Goal: Task Accomplishment & Management: Manage account settings

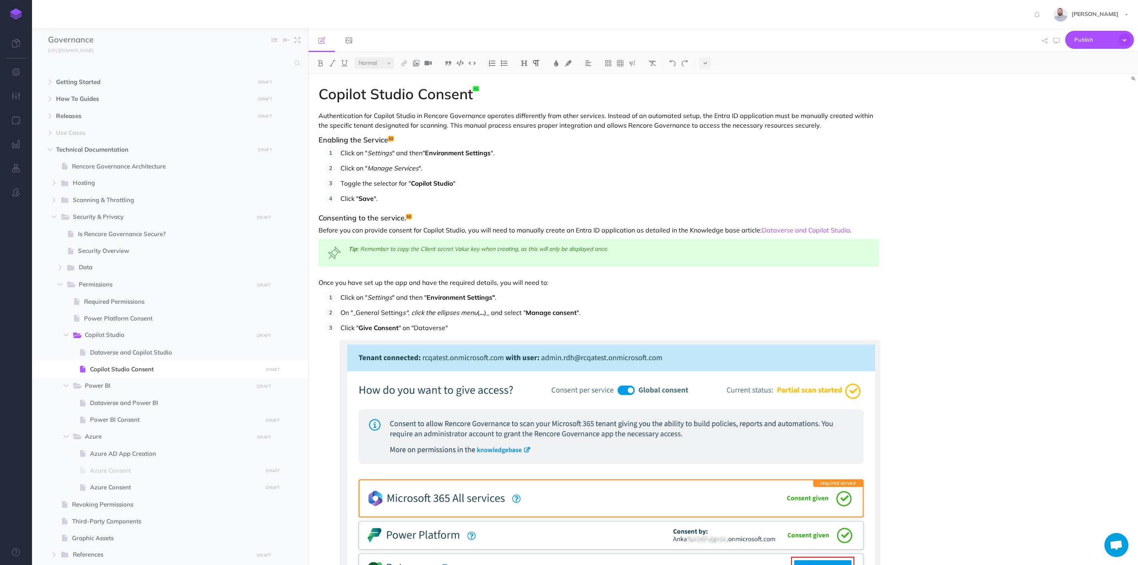
select select "null"
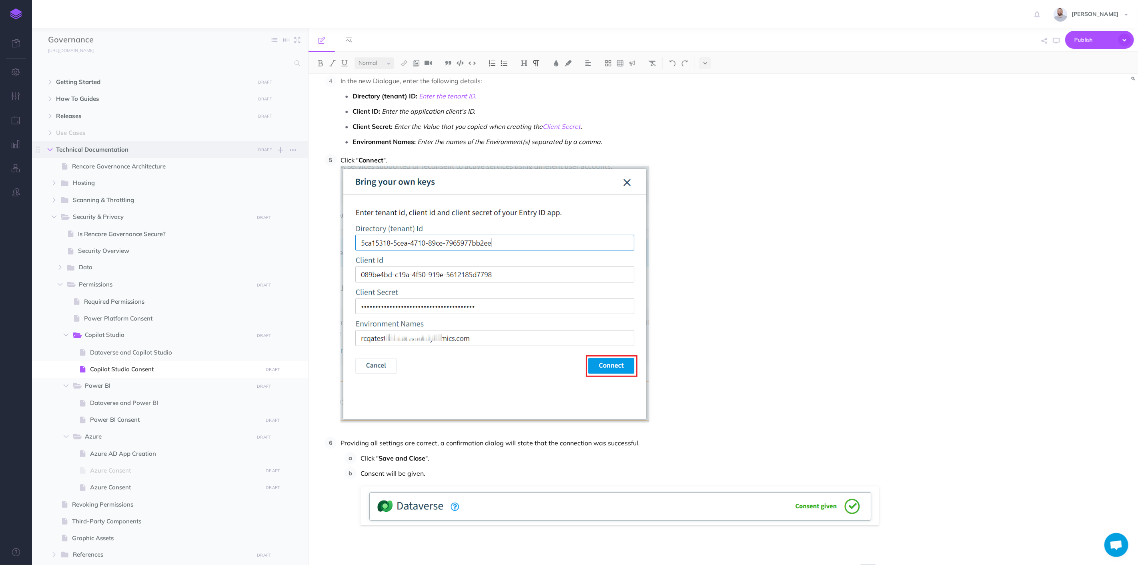
click at [51, 149] on icon "button" at bounding box center [50, 149] width 5 height 5
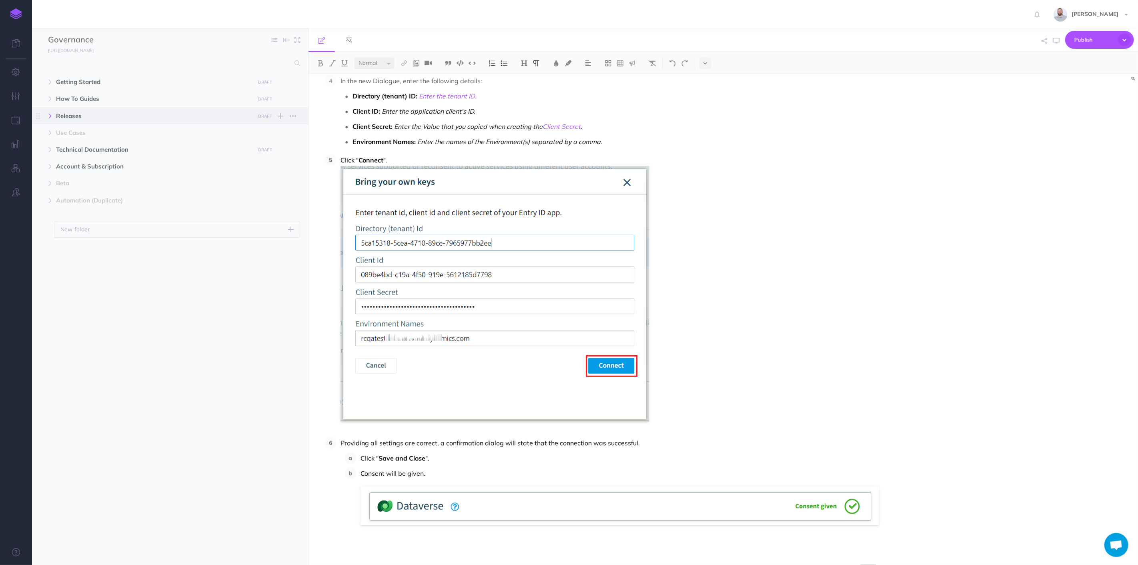
click at [50, 116] on icon "button" at bounding box center [50, 116] width 5 height 5
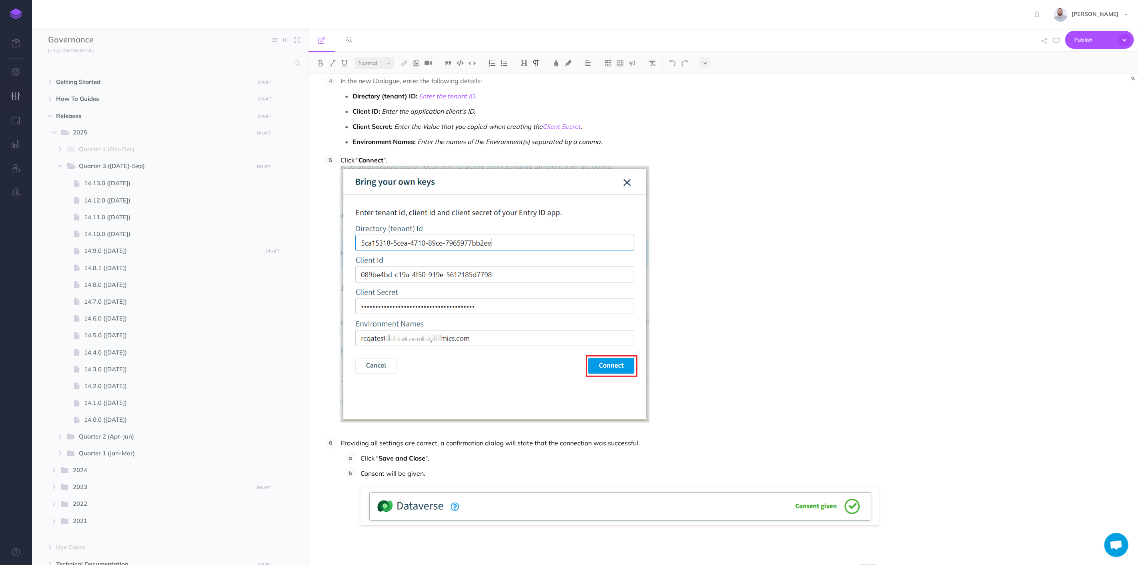
click at [15, 97] on icon "button" at bounding box center [16, 96] width 8 height 8
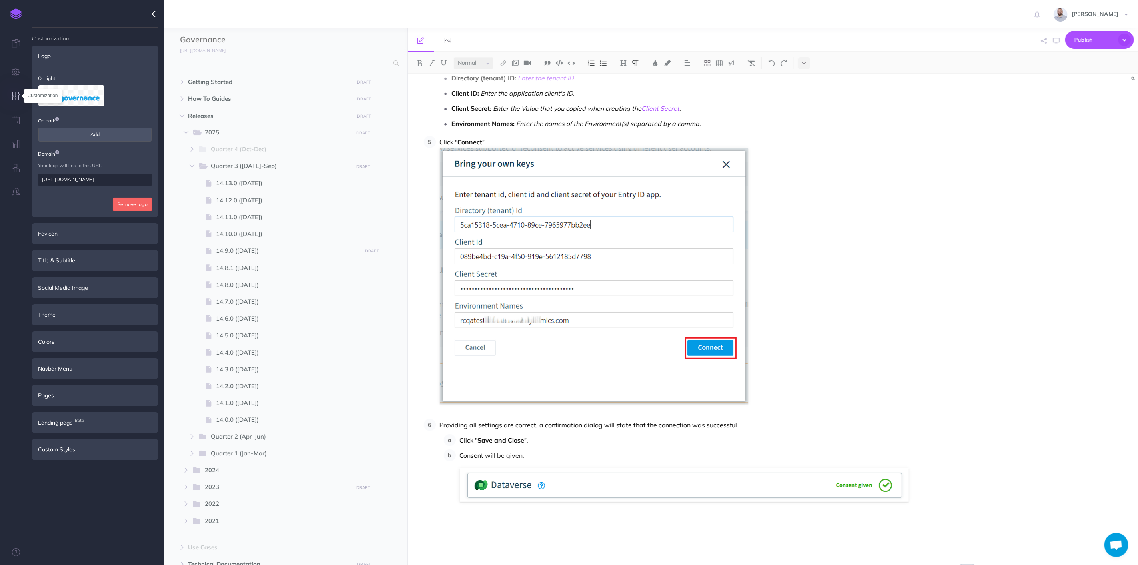
scroll to position [559, 0]
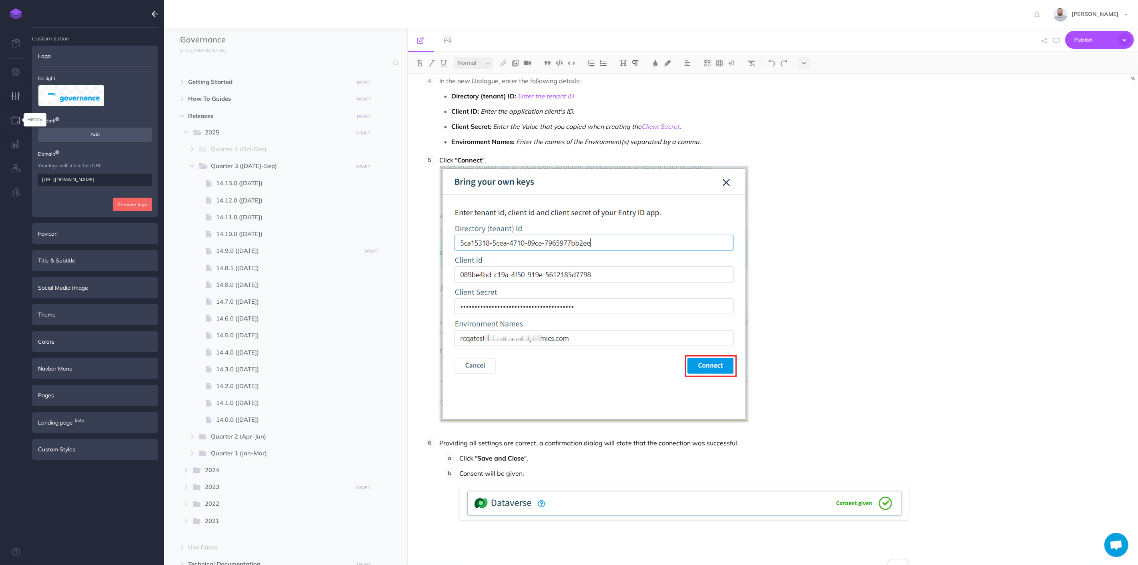
click at [17, 118] on icon "button" at bounding box center [16, 120] width 8 height 8
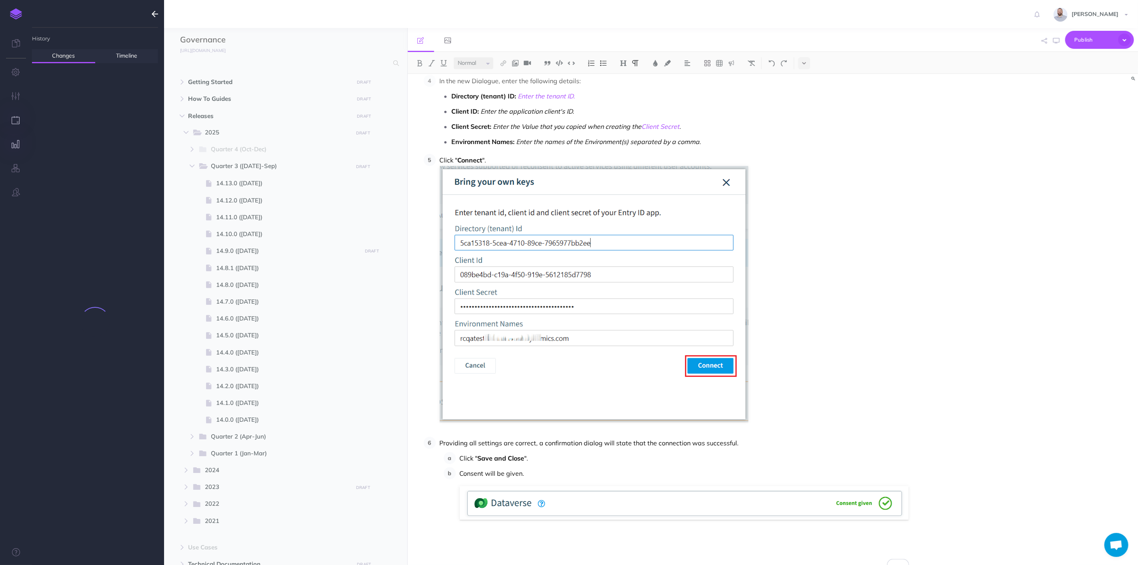
click at [18, 146] on icon "button" at bounding box center [16, 144] width 8 height 8
click at [14, 166] on icon "button" at bounding box center [16, 168] width 8 height 8
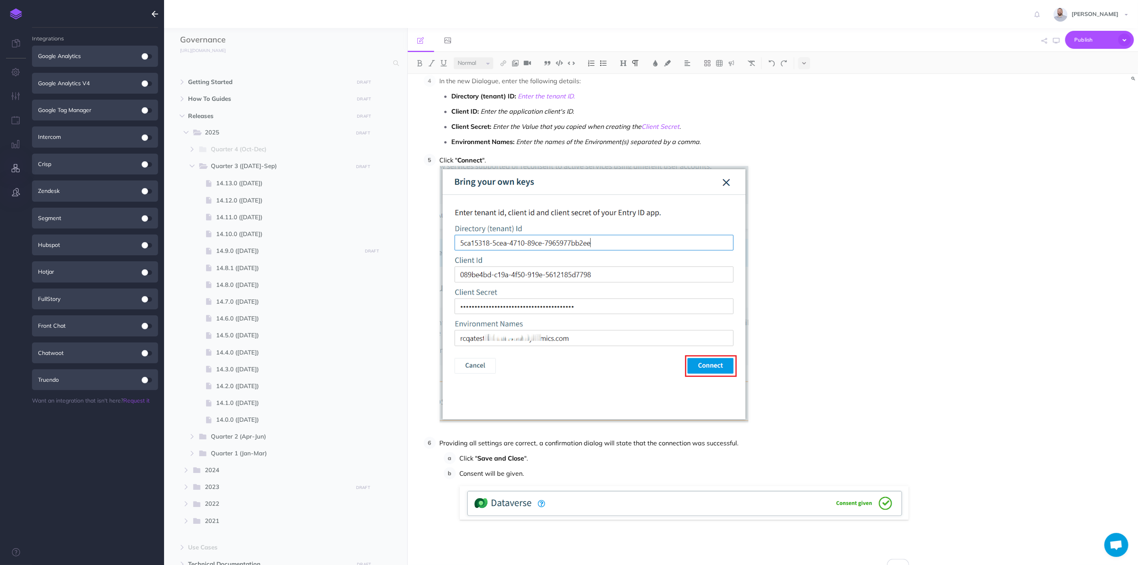
click at [16, 192] on icon "button" at bounding box center [16, 192] width 8 height 8
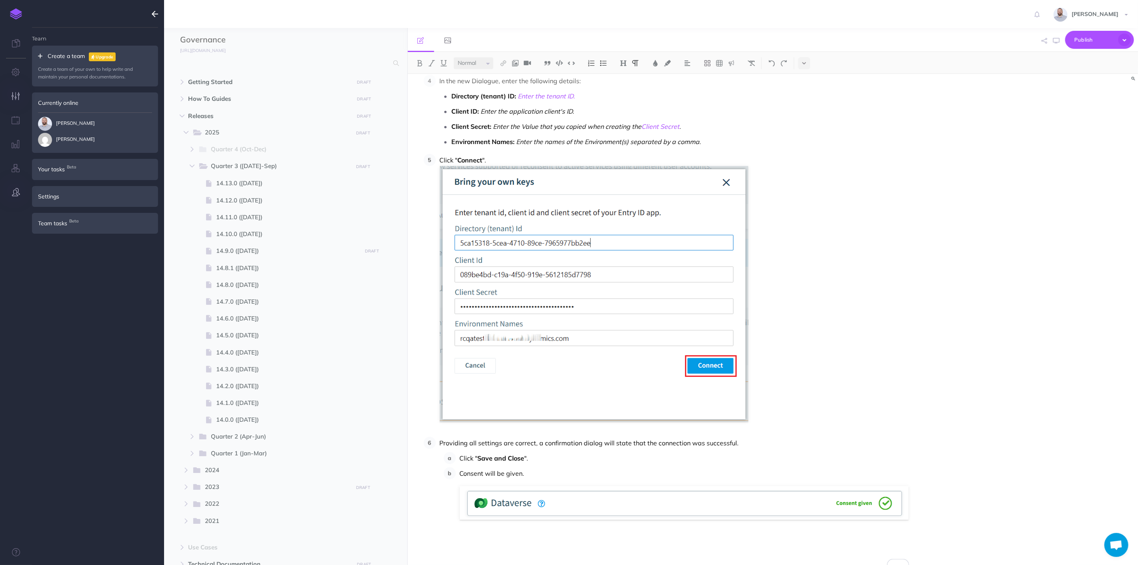
click at [14, 89] on button "button" at bounding box center [16, 96] width 32 height 24
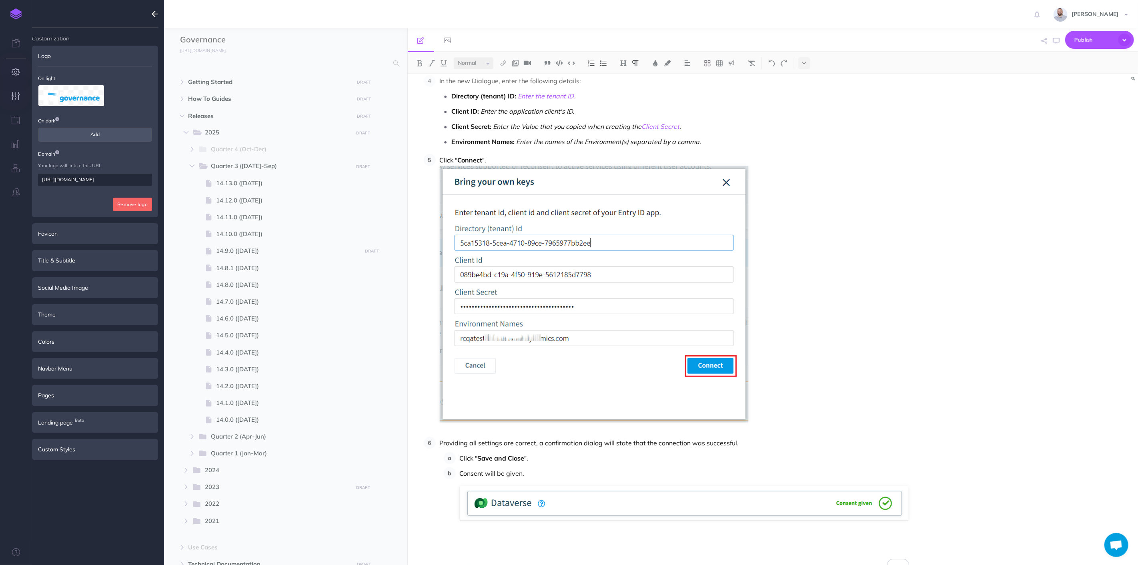
click at [13, 70] on icon "button" at bounding box center [16, 72] width 8 height 8
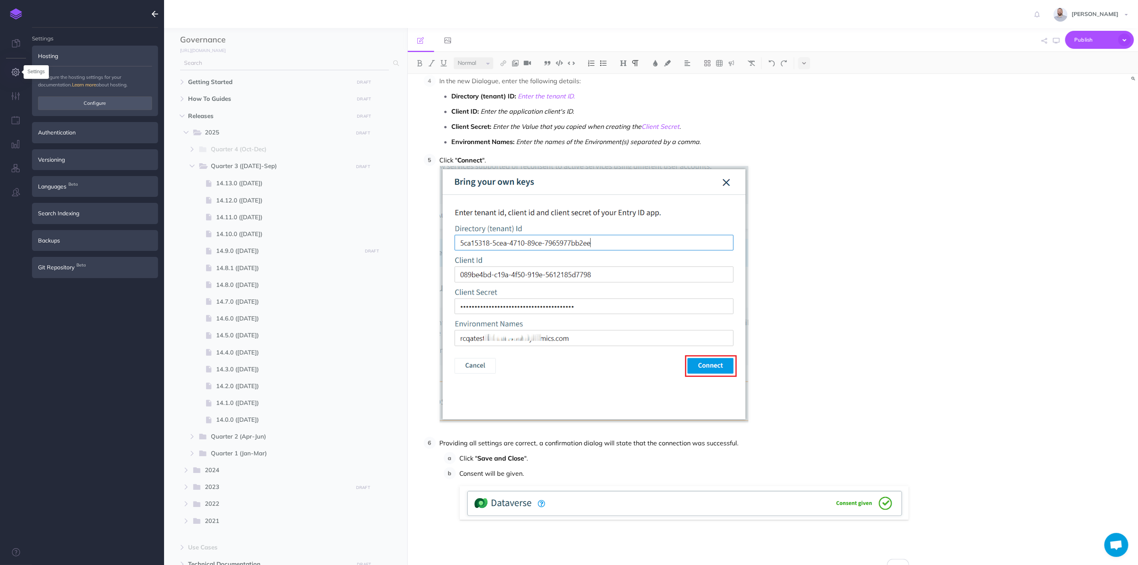
type input "rob@rencore.com"
click at [57, 268] on span "Git Repository Beta" at bounding box center [56, 267] width 36 height 9
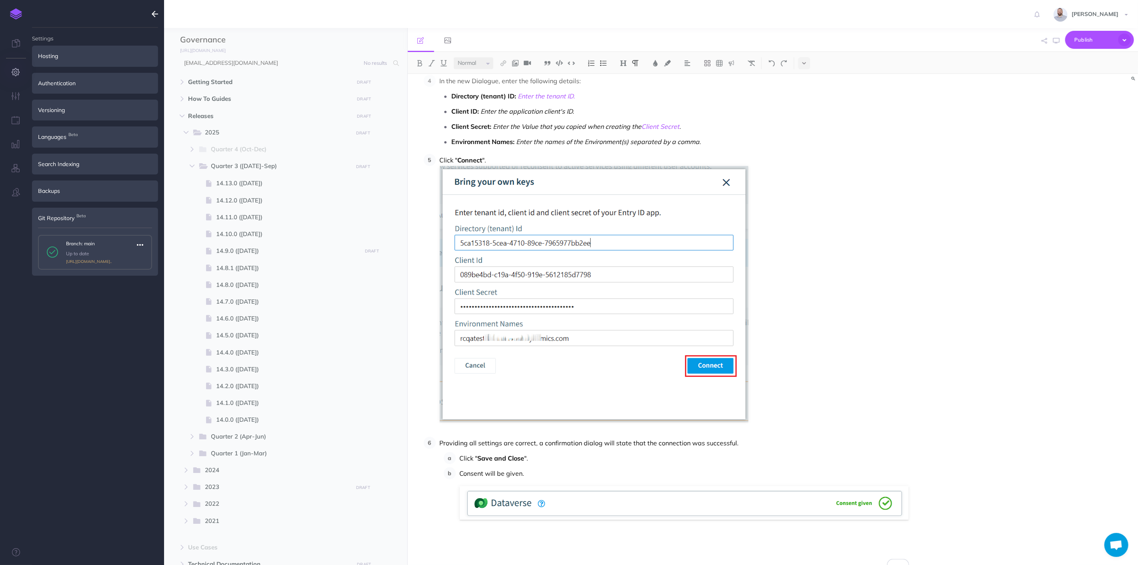
click at [142, 245] on icon "button" at bounding box center [140, 245] width 6 height 10
drag, startPoint x: 96, startPoint y: 332, endPoint x: 139, endPoint y: 320, distance: 44.9
click at [97, 331] on ul "Settings Hosting Configure the hosting settings for your documentation. Learn m…" at bounding box center [95, 300] width 126 height 544
click at [1081, 44] on span "Publish" at bounding box center [1094, 40] width 40 height 12
click at [1090, 108] on p "Publish all draft items, making them public." at bounding box center [1086, 108] width 80 height 14
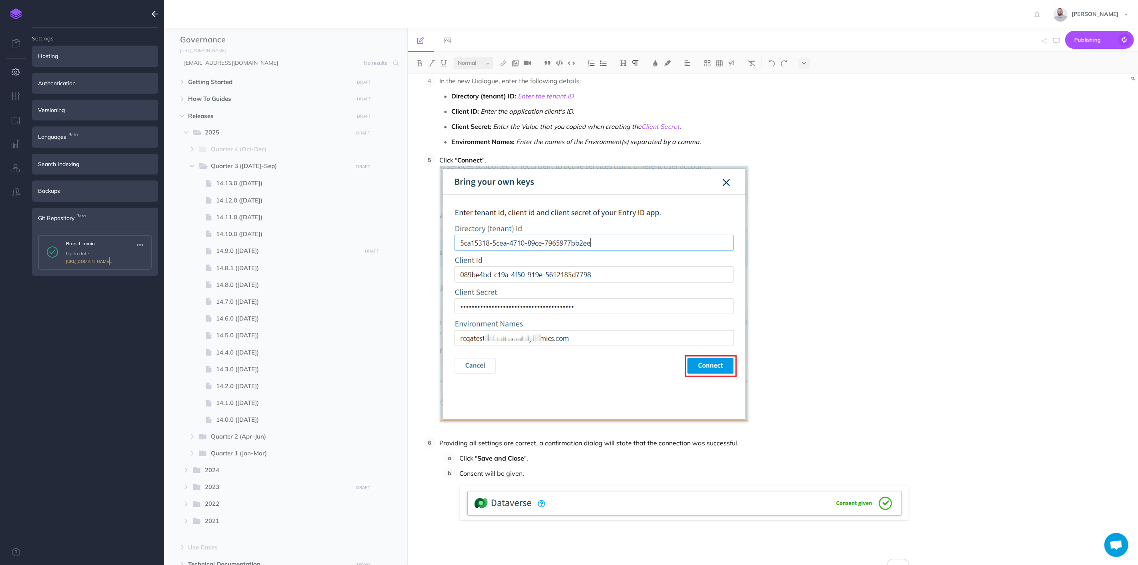
scroll to position [514, 0]
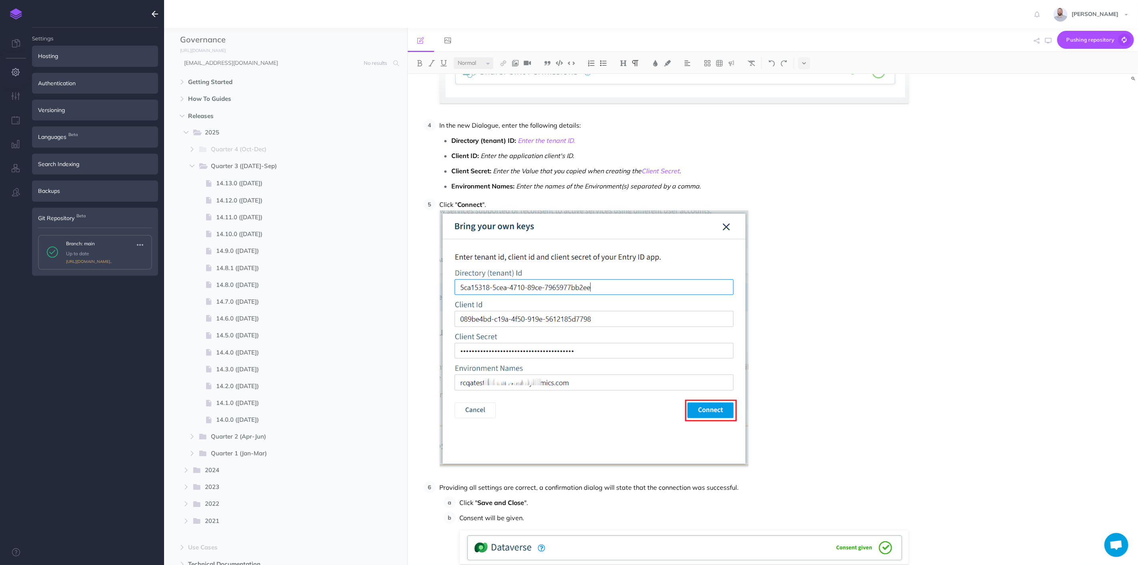
click at [58, 388] on ul "Settings Hosting Configure the hosting settings for your documentation. Learn m…" at bounding box center [95, 300] width 126 height 544
click at [112, 260] on link "https://github.com/rencore/governance..." at bounding box center [89, 261] width 46 height 5
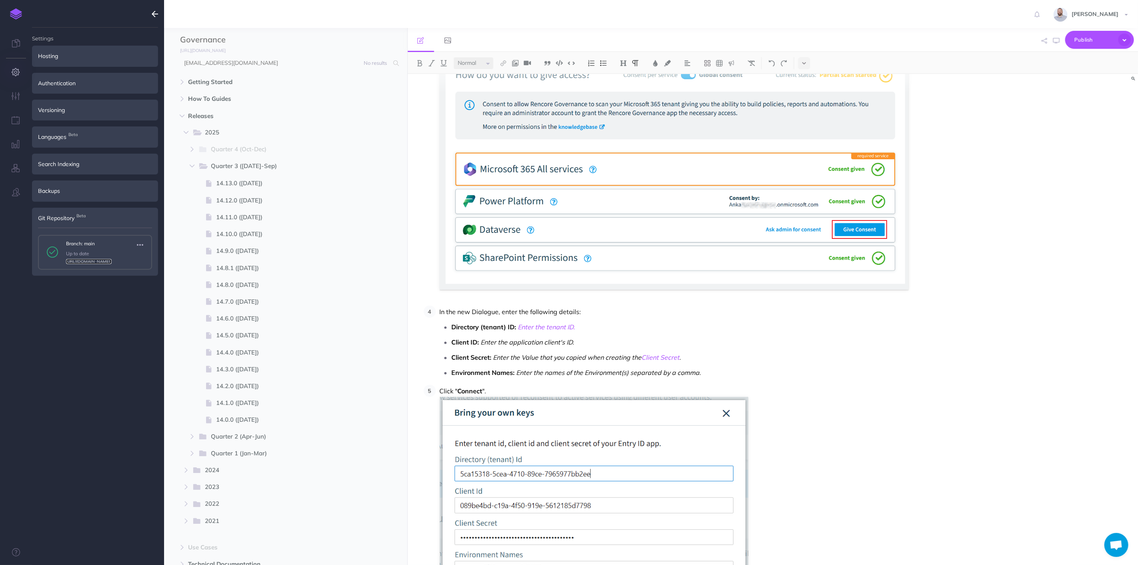
scroll to position [0, 0]
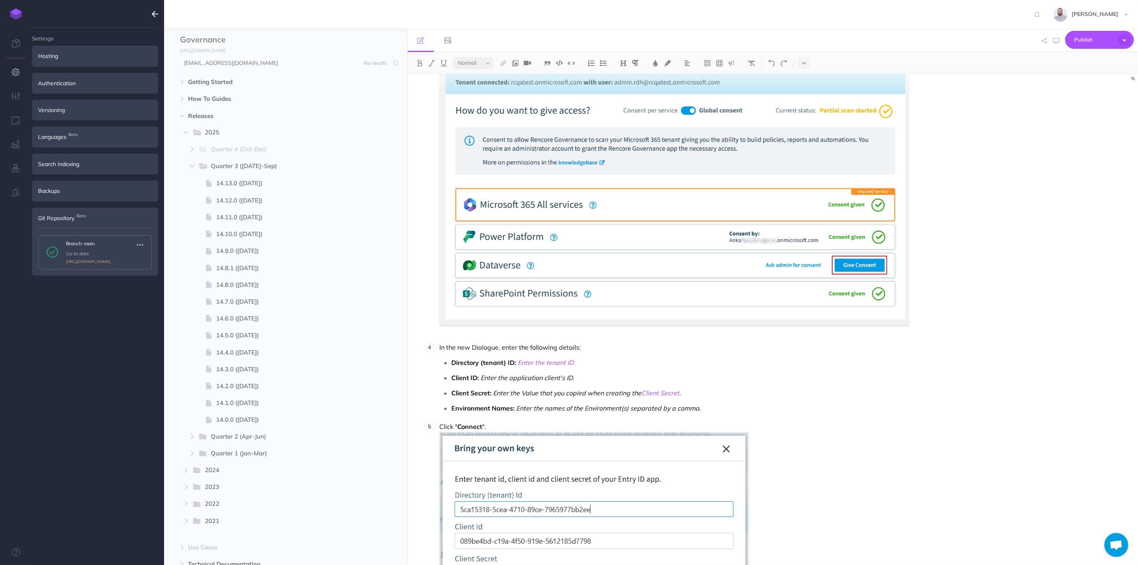
click at [104, 308] on ul "Settings Hosting Configure the hosting settings for your documentation. Learn m…" at bounding box center [95, 300] width 126 height 544
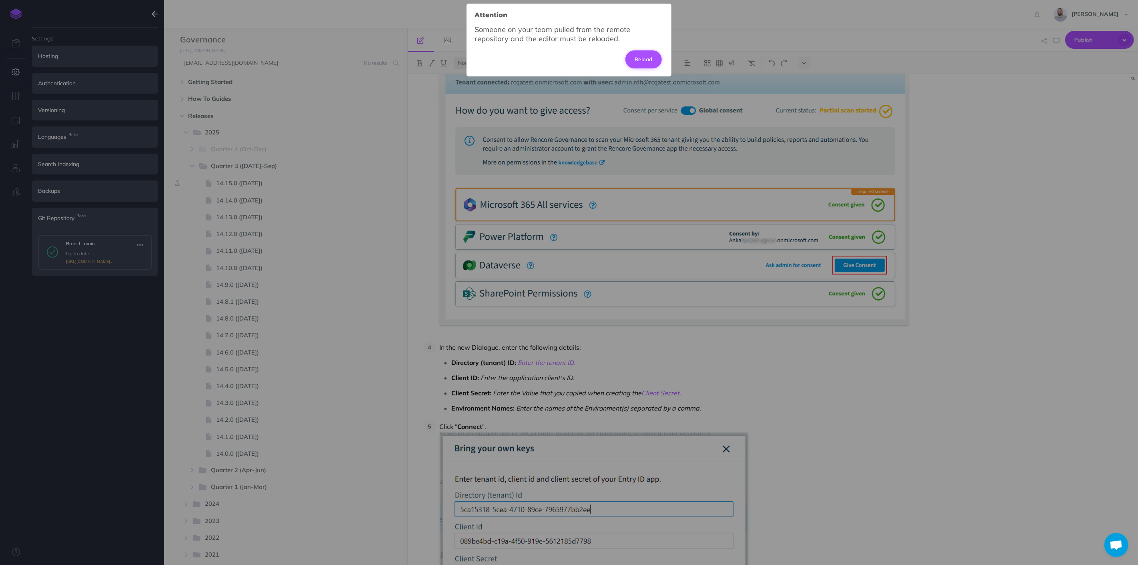
click at [651, 56] on button "Reload" at bounding box center [643, 59] width 36 height 18
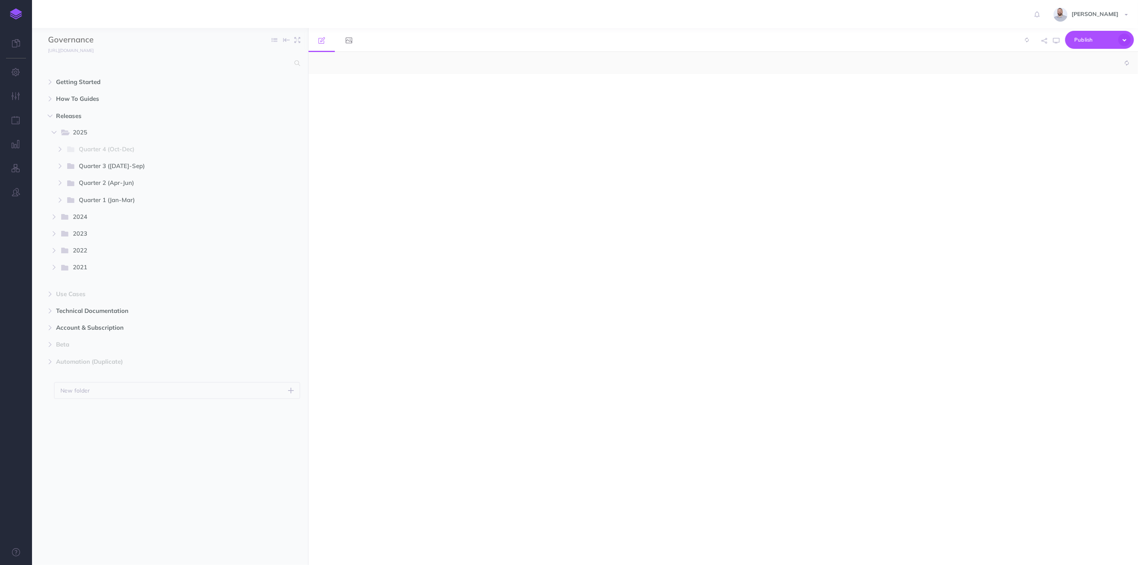
select select "null"
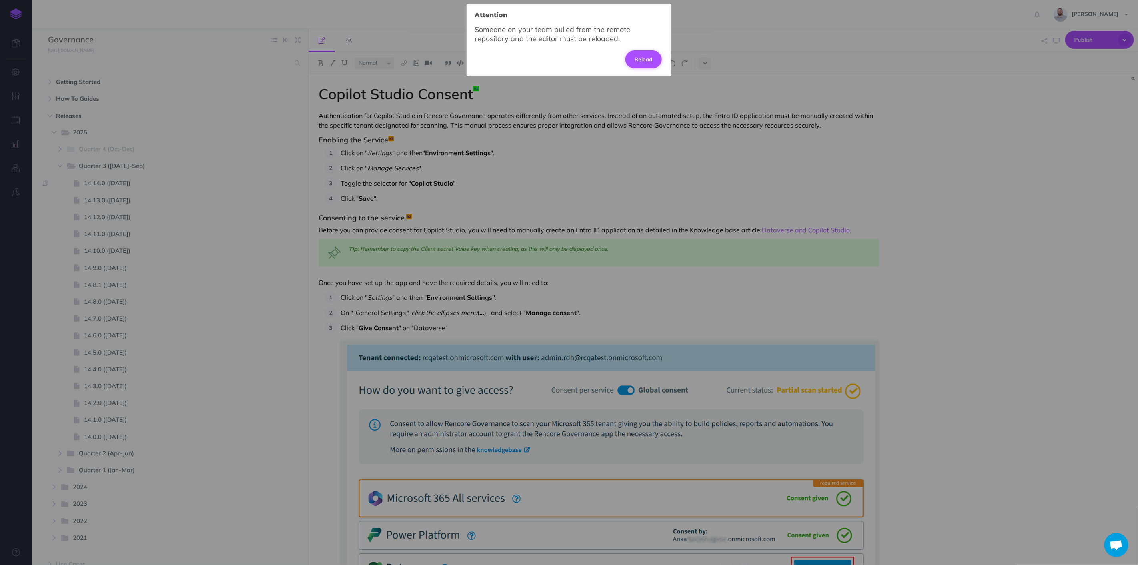
click at [642, 60] on button "Reload" at bounding box center [643, 59] width 36 height 18
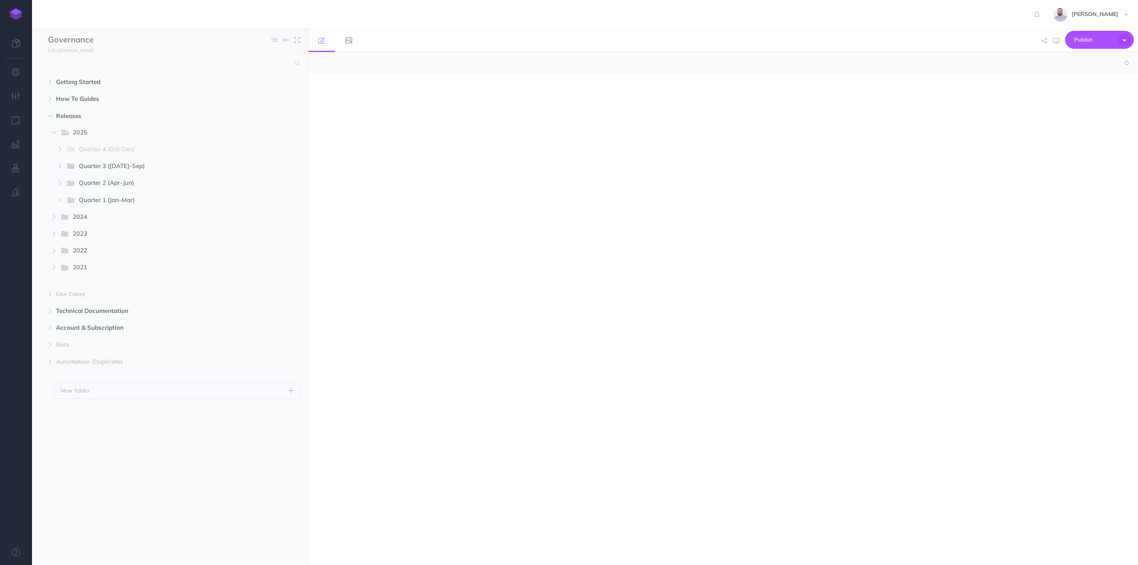
select select "null"
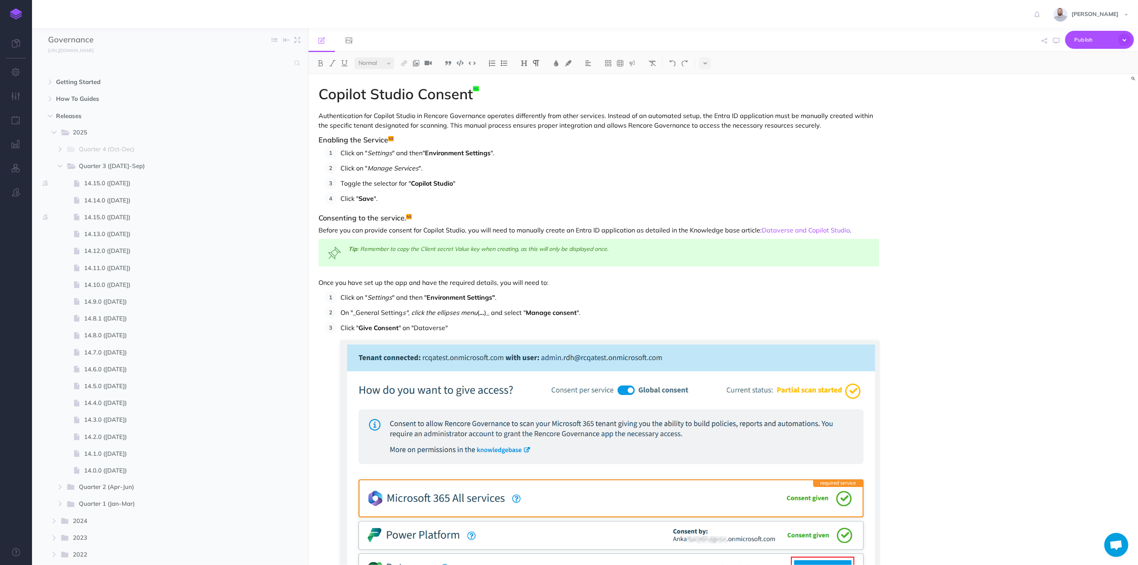
click at [686, 180] on p "Toggle the selector for " Copilot Studio "" at bounding box center [609, 183] width 538 height 12
